Goal: Information Seeking & Learning: Learn about a topic

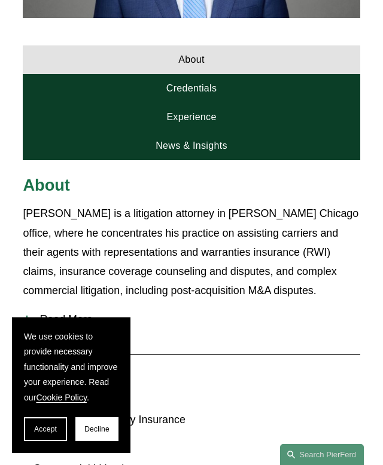
scroll to position [557, 0]
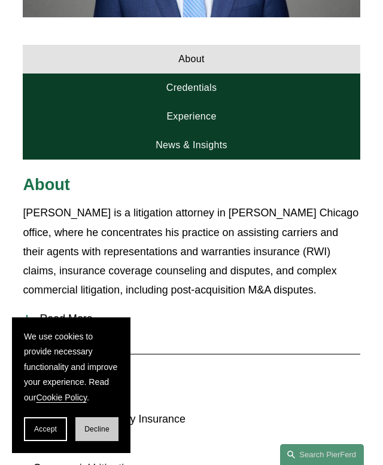
click at [82, 426] on button "Decline" at bounding box center [96, 429] width 43 height 24
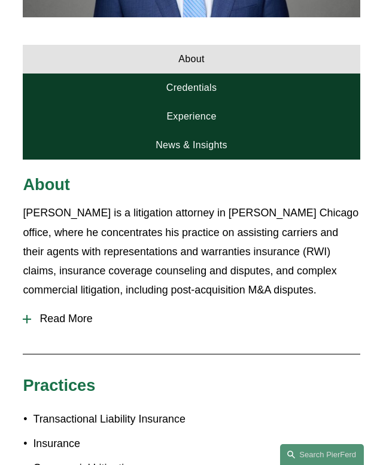
click at [69, 304] on button "Read More" at bounding box center [191, 319] width 337 height 30
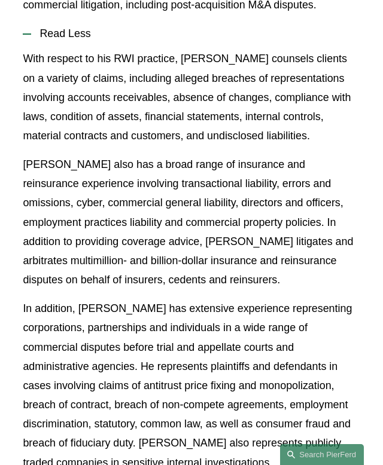
scroll to position [861, 0]
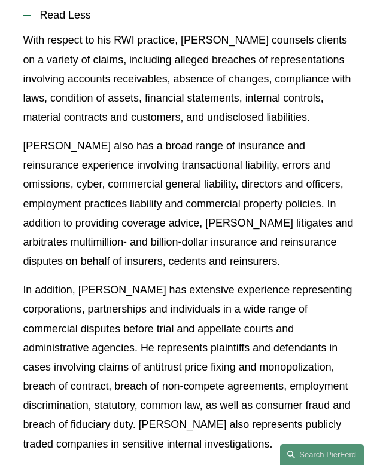
click at [27, 136] on p "[PERSON_NAME] also has a broad range of insurance and reinsurance experience in…" at bounding box center [191, 203] width 337 height 134
copy p "Andy"
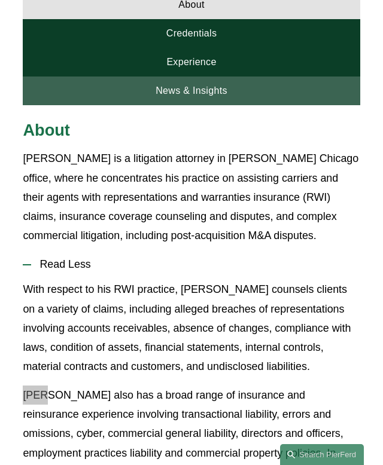
scroll to position [604, 0]
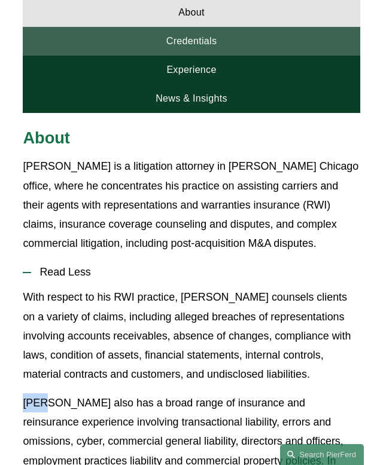
click at [179, 30] on link "Credentials" at bounding box center [191, 41] width 337 height 29
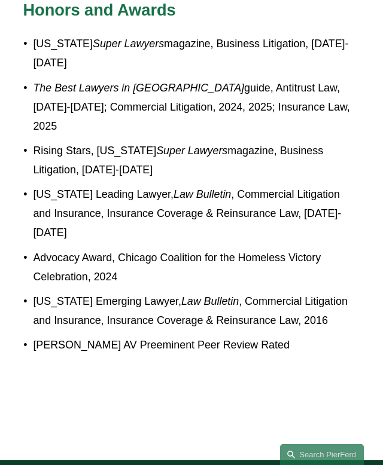
scroll to position [1219, 0]
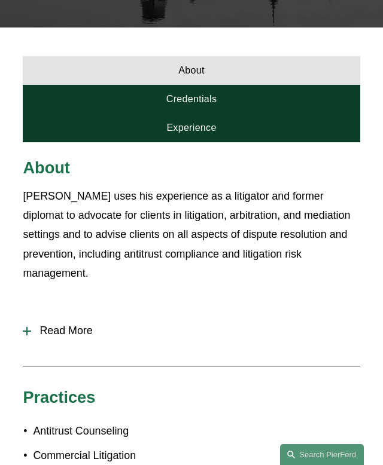
scroll to position [348, 0]
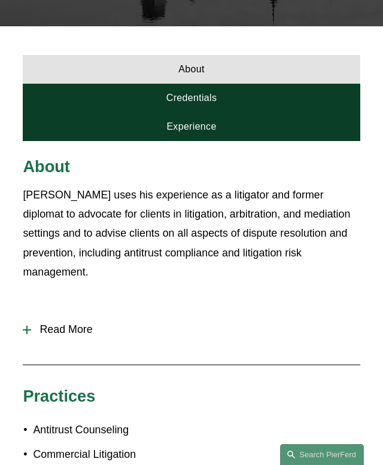
click at [71, 323] on span "Read More" at bounding box center [195, 329] width 328 height 13
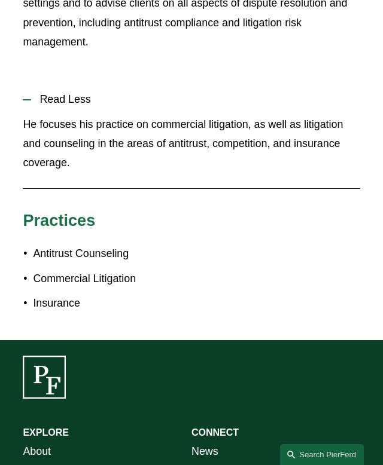
scroll to position [296, 0]
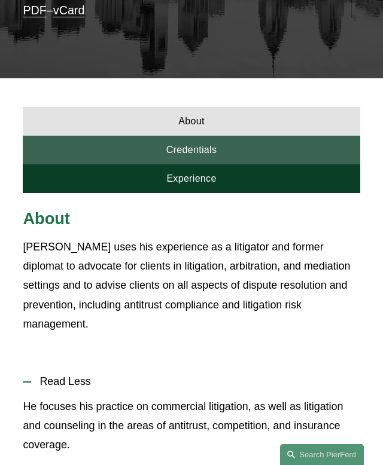
click at [184, 136] on link "Credentials" at bounding box center [191, 150] width 337 height 29
click at [178, 136] on link "Credentials" at bounding box center [191, 150] width 337 height 29
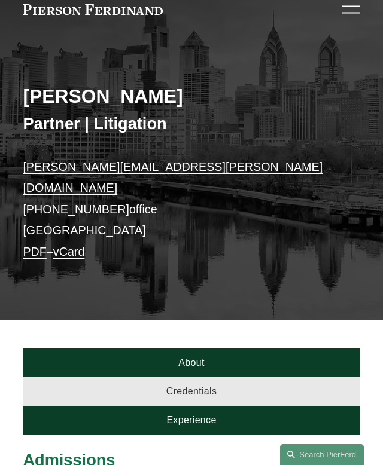
scroll to position [142, 0]
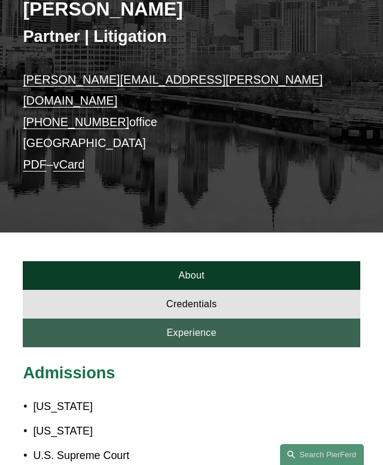
click at [218, 319] on link "Experience" at bounding box center [191, 333] width 337 height 29
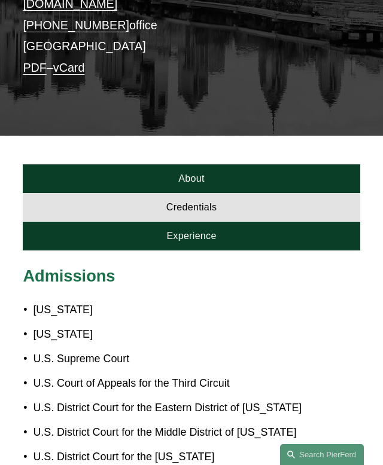
scroll to position [247, 0]
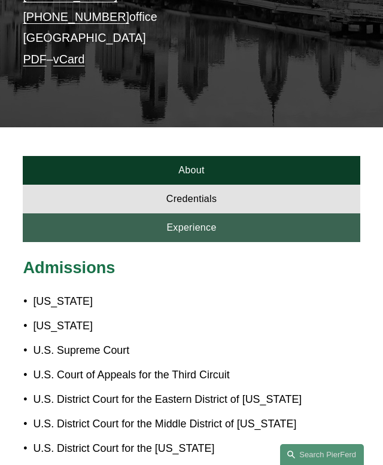
click at [196, 222] on article "[PERSON_NAME] Partner | Litigation [PERSON_NAME][EMAIL_ADDRESS][PERSON_NAME][DO…" at bounding box center [191, 194] width 383 height 882
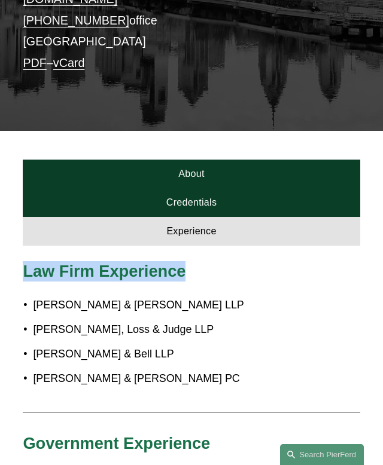
scroll to position [0, 0]
